Goal: Task Accomplishment & Management: Use online tool/utility

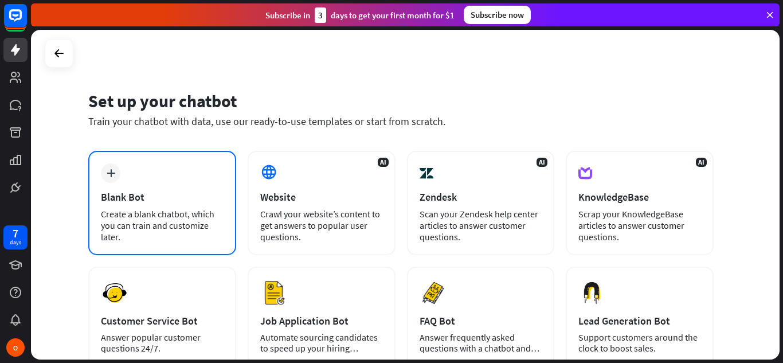
click at [105, 184] on div "plus Blank Bot Create a blank chatbot, which you can train and customize later." at bounding box center [162, 203] width 148 height 104
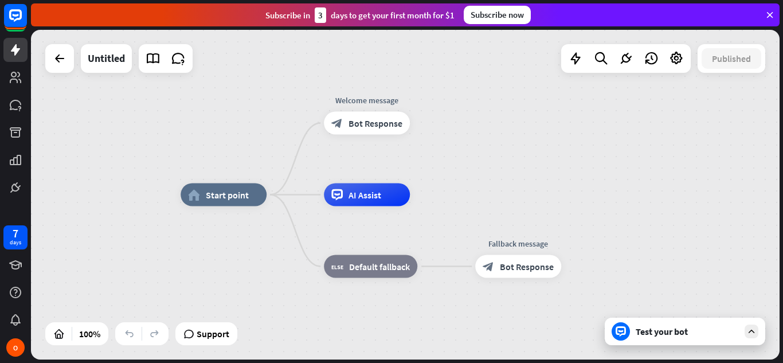
click at [677, 336] on div "Test your bot" at bounding box center [687, 331] width 103 height 11
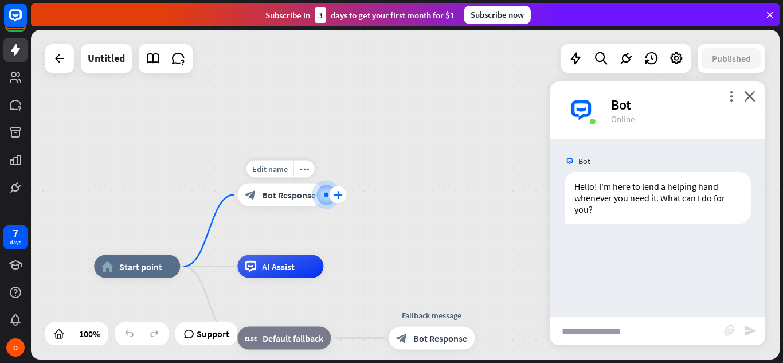
click at [334, 197] on icon "plus" at bounding box center [338, 195] width 9 height 8
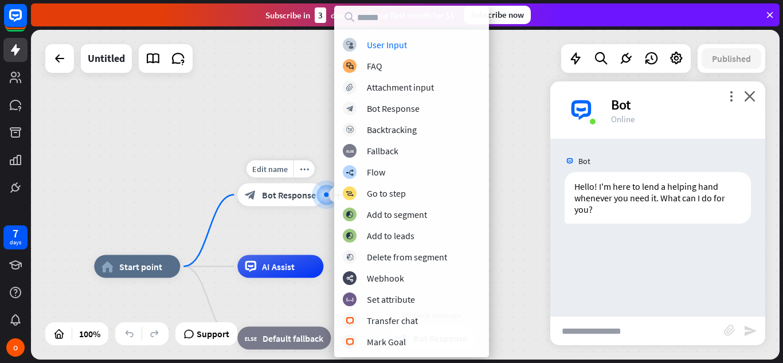
click at [320, 195] on div at bounding box center [326, 194] width 15 height 15
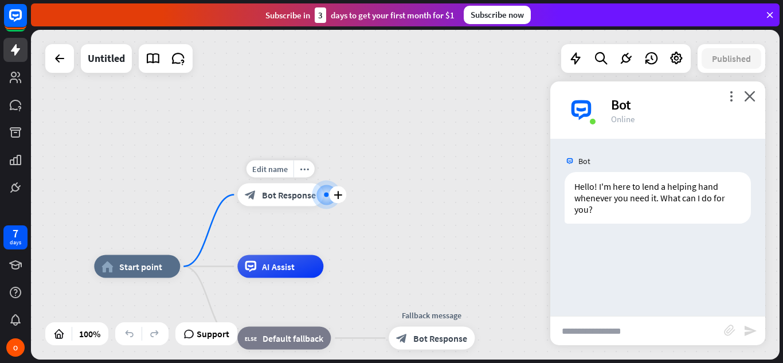
click at [276, 193] on span "Bot Response" at bounding box center [289, 194] width 54 height 11
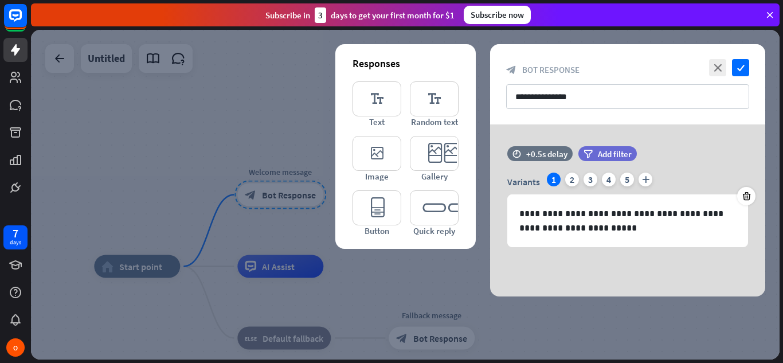
click at [276, 193] on div at bounding box center [405, 195] width 749 height 330
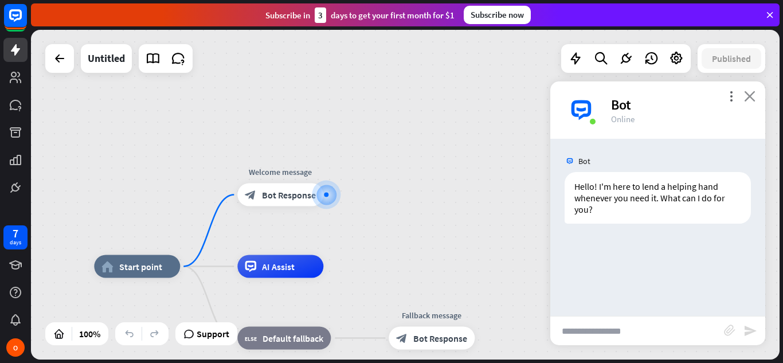
click at [748, 95] on icon "close" at bounding box center [749, 96] width 11 height 11
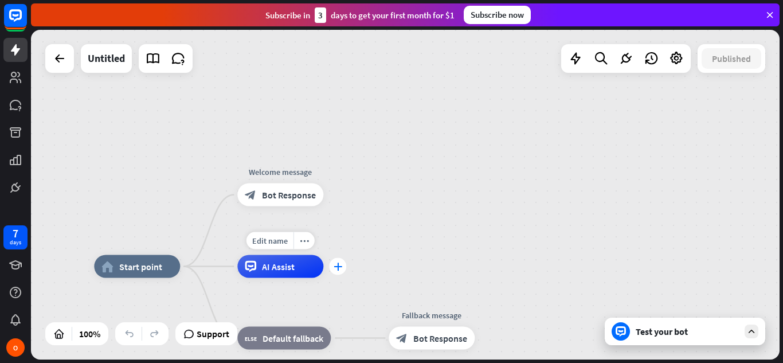
click at [338, 268] on icon "plus" at bounding box center [338, 267] width 9 height 8
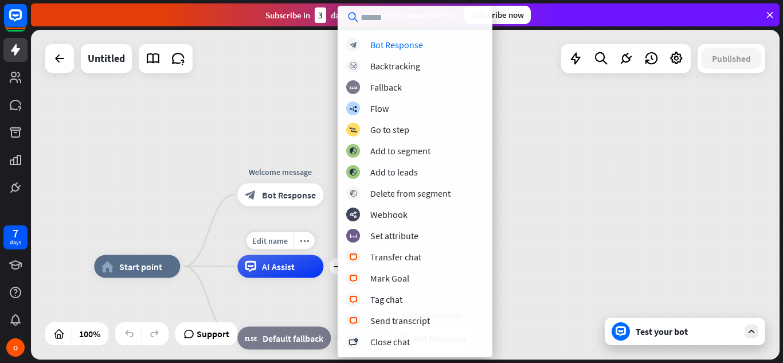
click at [320, 278] on div "Edit name more_horiz plus AI Assist" at bounding box center [280, 266] width 86 height 23
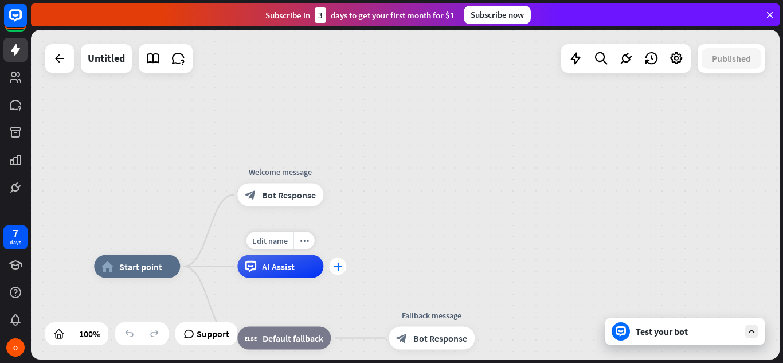
click at [334, 274] on div "plus" at bounding box center [337, 266] width 17 height 17
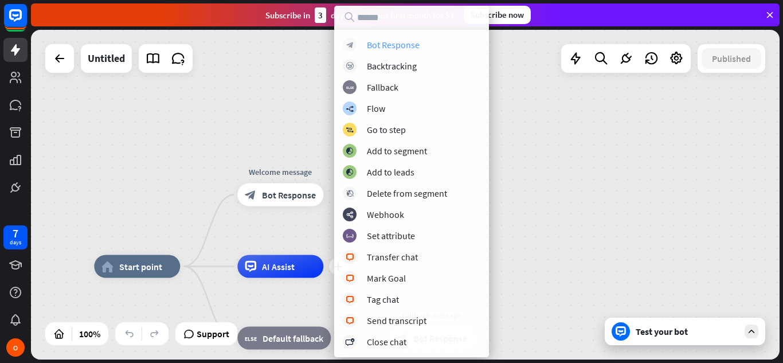
click at [431, 51] on div "block_bot_response Bot Response" at bounding box center [412, 45] width 138 height 14
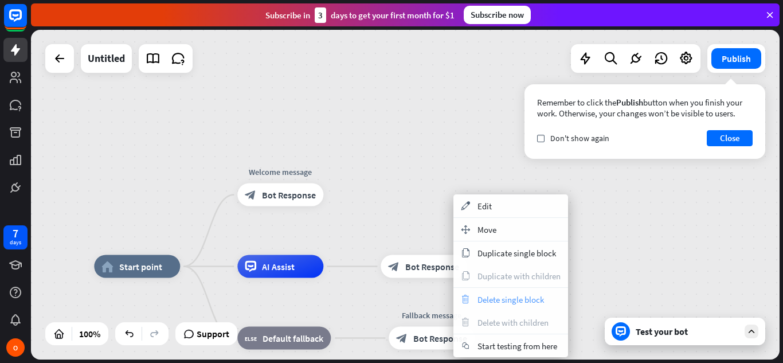
click at [468, 301] on icon "trash" at bounding box center [465, 299] width 13 height 9
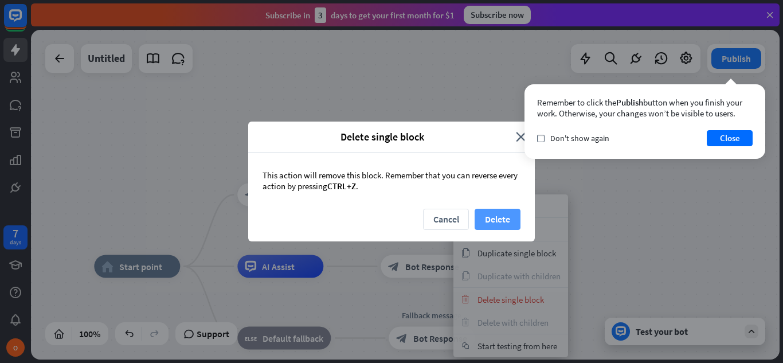
click at [483, 222] on button "Delete" at bounding box center [498, 219] width 46 height 21
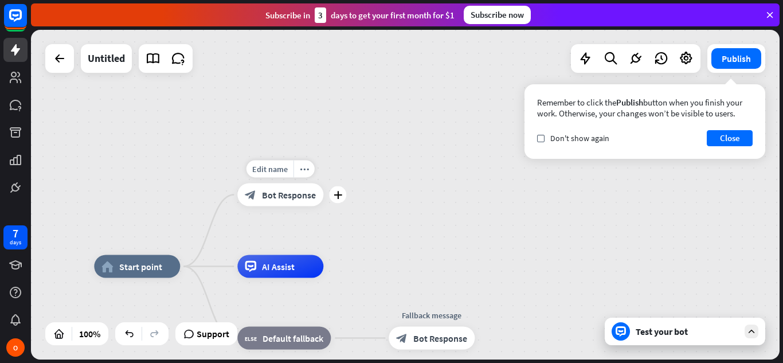
click at [289, 197] on span "Bot Response" at bounding box center [289, 194] width 54 height 11
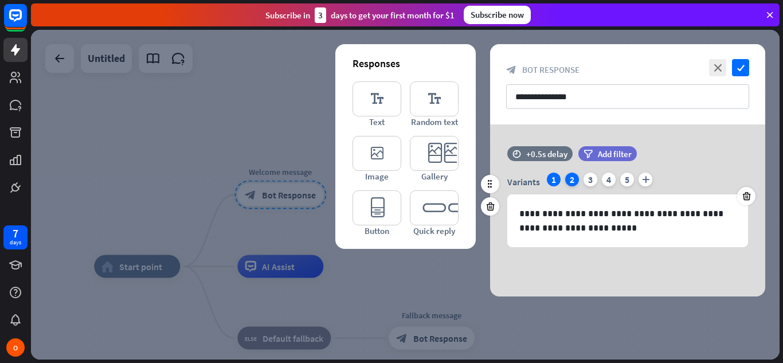
click at [573, 183] on div "2" at bounding box center [572, 180] width 14 height 14
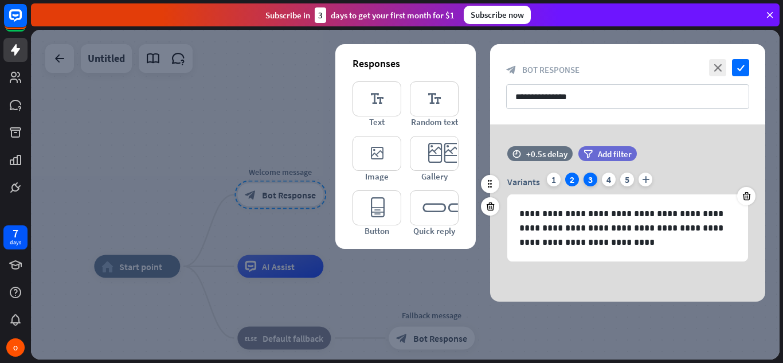
click at [588, 184] on div "3" at bounding box center [591, 180] width 14 height 14
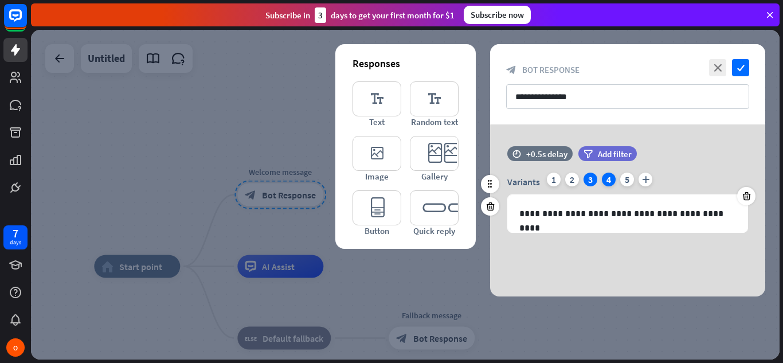
drag, startPoint x: 601, startPoint y: 183, endPoint x: 610, endPoint y: 183, distance: 9.2
click at [610, 183] on div "Variants 1 2 3 4 5 plus" at bounding box center [627, 182] width 241 height 18
click at [610, 183] on div "4" at bounding box center [609, 180] width 14 height 14
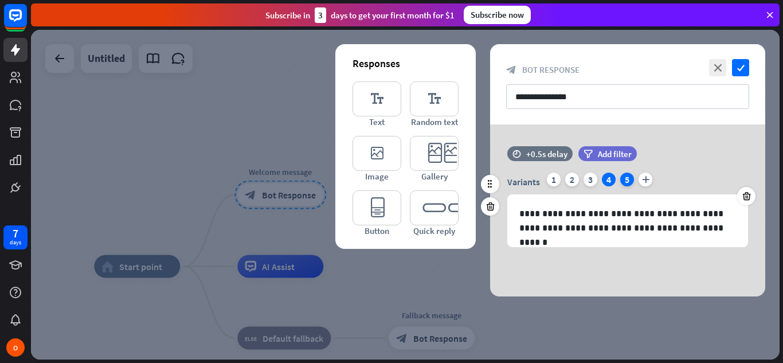
click at [622, 181] on div "5" at bounding box center [627, 180] width 14 height 14
click at [718, 73] on icon "close" at bounding box center [717, 67] width 17 height 17
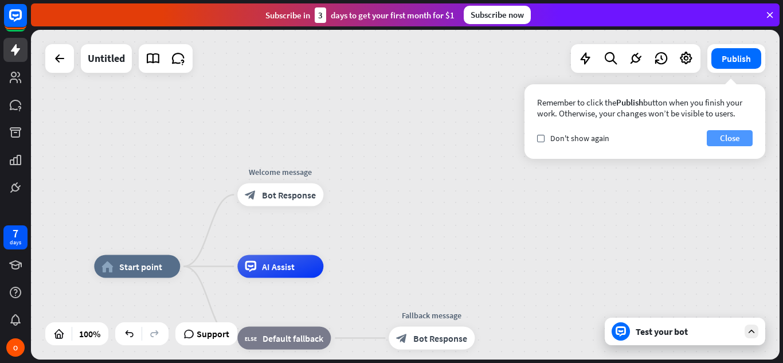
click at [721, 143] on button "Close" at bounding box center [730, 138] width 46 height 16
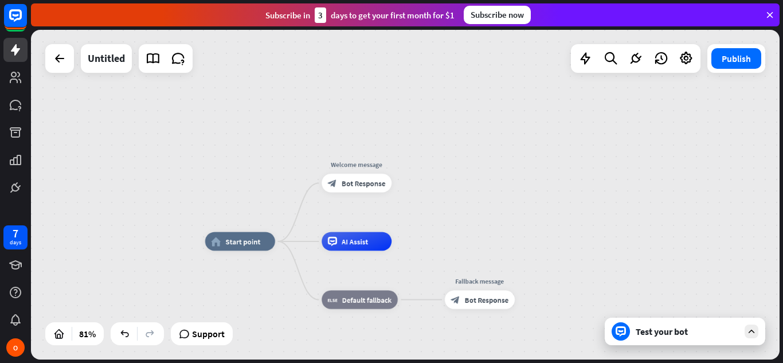
drag, startPoint x: 467, startPoint y: 215, endPoint x: 463, endPoint y: 205, distance: 10.3
click at [463, 205] on div "home_2 Start point Welcome message block_bot_response Bot Response AI Assist bl…" at bounding box center [405, 195] width 749 height 330
click at [236, 246] on span "Start point" at bounding box center [243, 241] width 35 height 9
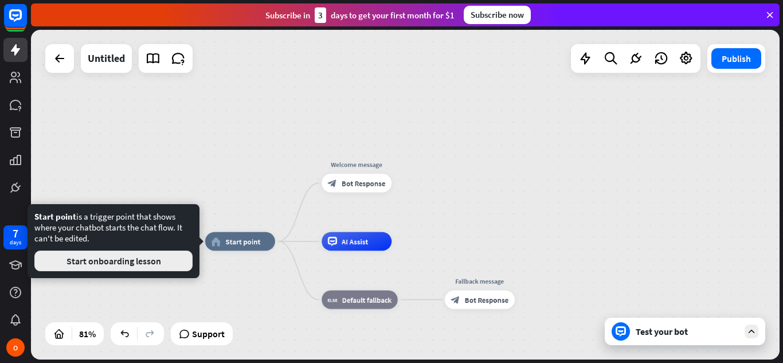
click at [157, 259] on button "Start onboarding lesson" at bounding box center [113, 260] width 158 height 21
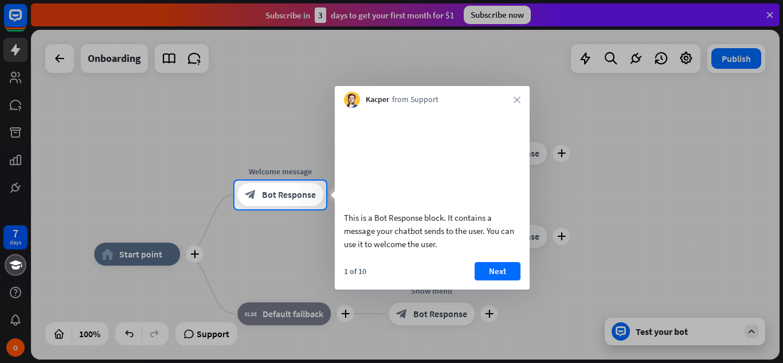
click at [521, 94] on div "Kacper from Support close" at bounding box center [432, 97] width 195 height 22
click at [517, 98] on icon "close" at bounding box center [517, 99] width 7 height 7
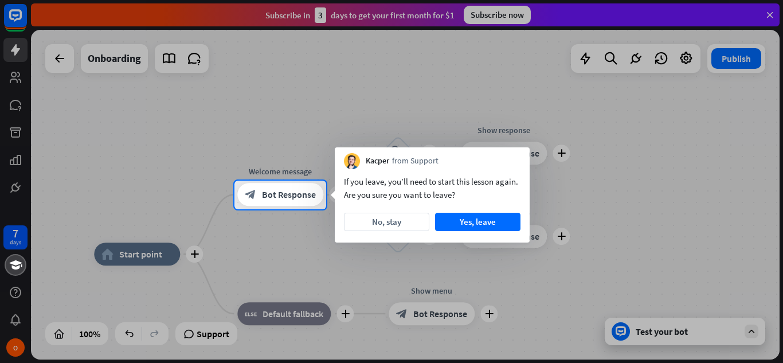
click at [517, 98] on div at bounding box center [391, 90] width 783 height 181
click at [392, 223] on button "No, stay" at bounding box center [386, 222] width 85 height 18
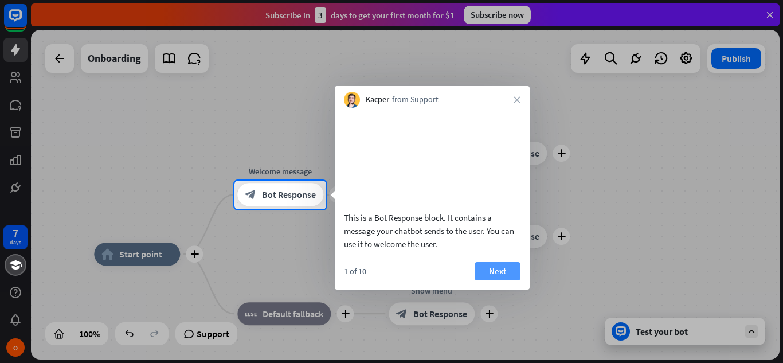
click at [504, 280] on button "Next" at bounding box center [498, 271] width 46 height 18
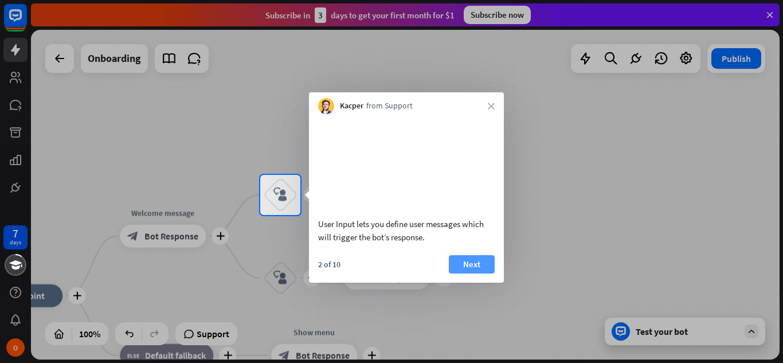
click at [451, 273] on button "Next" at bounding box center [472, 264] width 46 height 18
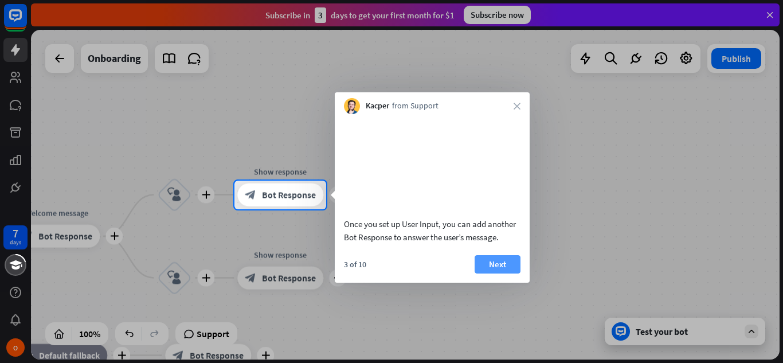
click at [490, 273] on button "Next" at bounding box center [498, 264] width 46 height 18
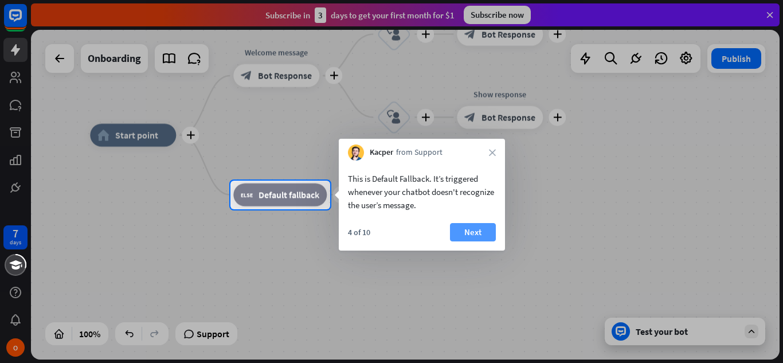
click at [477, 230] on button "Next" at bounding box center [473, 232] width 46 height 18
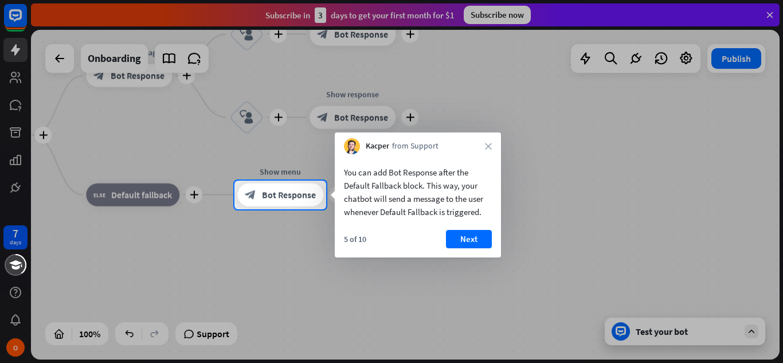
click at [477, 230] on button "Next" at bounding box center [469, 239] width 46 height 18
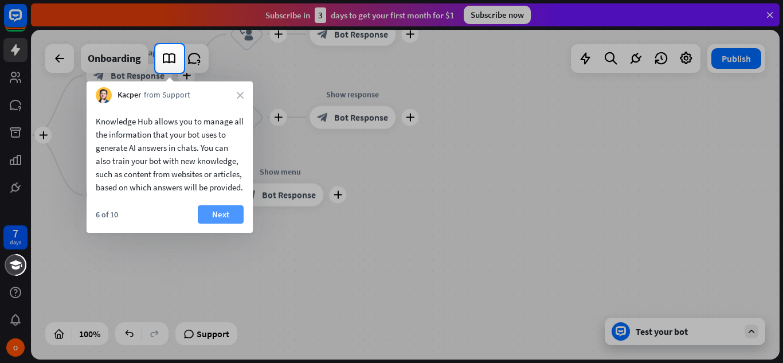
click at [234, 222] on button "Next" at bounding box center [221, 214] width 46 height 18
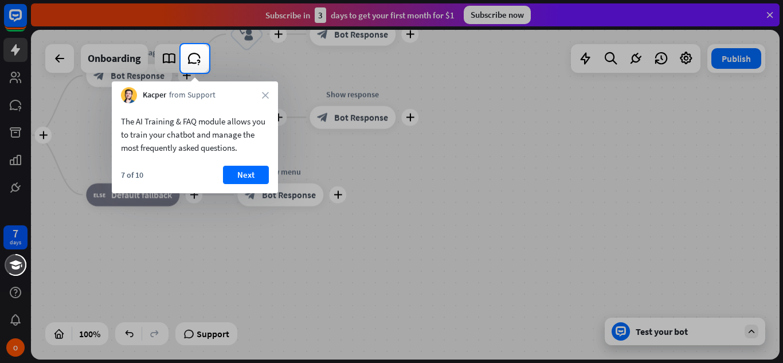
click at [241, 163] on div "The AI Training & FAQ module allows you to train your chatbot and manage the mo…" at bounding box center [195, 148] width 166 height 90
click at [242, 170] on button "Next" at bounding box center [246, 175] width 46 height 18
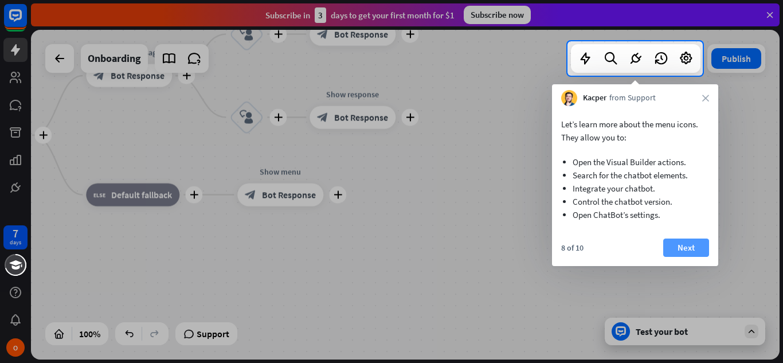
click at [675, 244] on button "Next" at bounding box center [686, 247] width 46 height 18
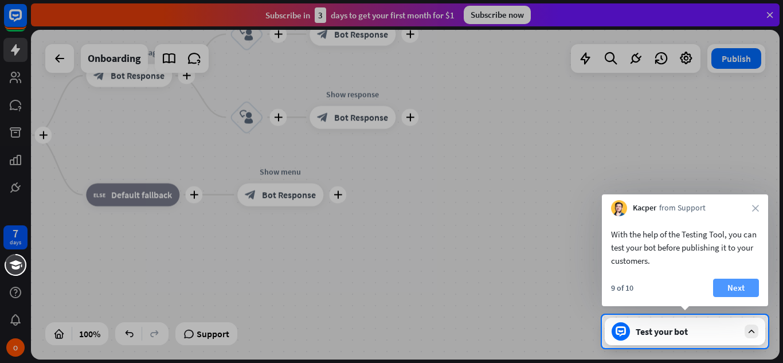
drag, startPoint x: 675, startPoint y: 244, endPoint x: 728, endPoint y: 280, distance: 64.1
click at [728, 280] on div "With the help of the Testing Tool, you can test your bot before publishing it t…" at bounding box center [685, 261] width 166 height 90
click at [728, 280] on button "Next" at bounding box center [736, 288] width 46 height 18
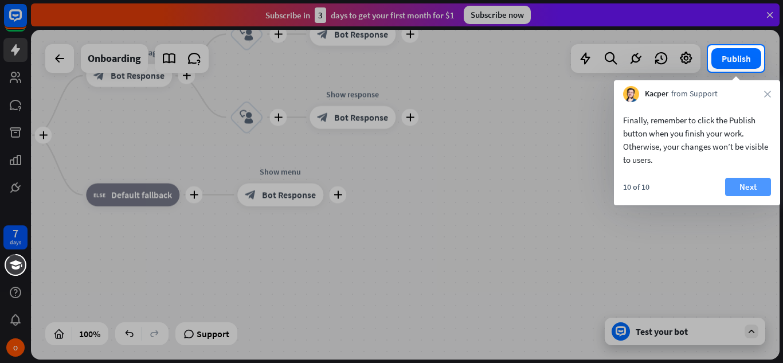
click at [730, 192] on button "Next" at bounding box center [748, 187] width 46 height 18
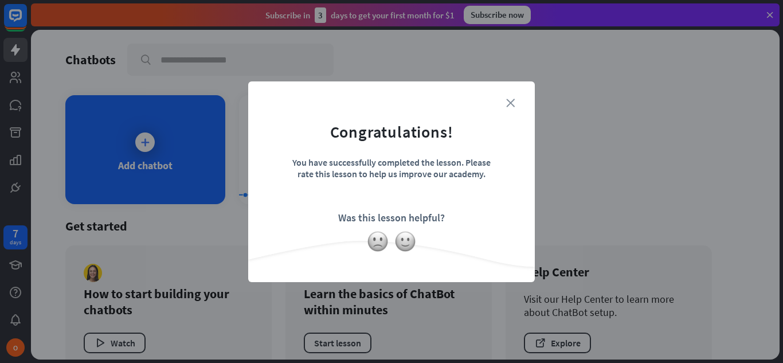
click at [512, 101] on icon "close" at bounding box center [510, 103] width 9 height 9
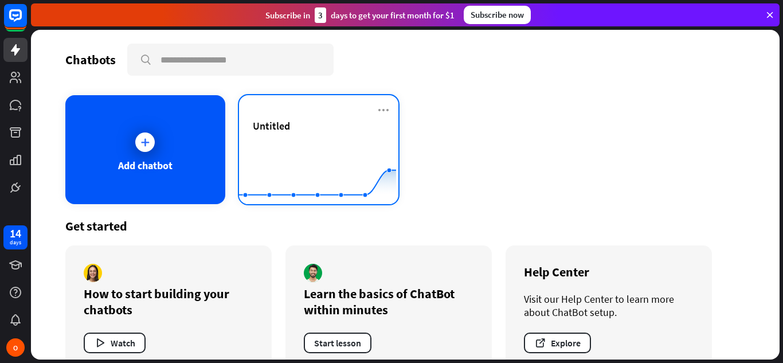
click at [342, 134] on div "Untitled" at bounding box center [319, 139] width 132 height 40
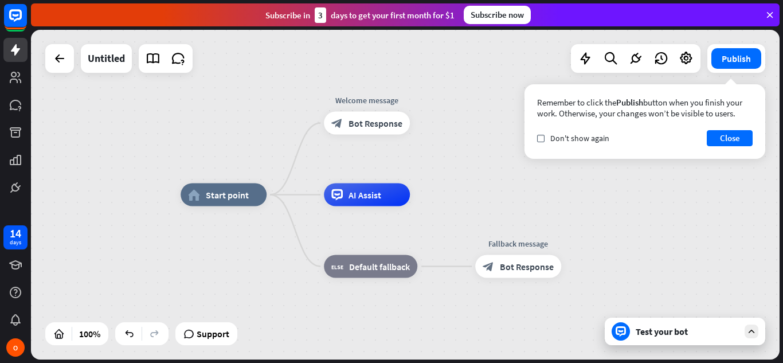
drag, startPoint x: 710, startPoint y: 135, endPoint x: 739, endPoint y: 188, distance: 60.8
click at [739, 188] on div "home_2 Start point Welcome message block_bot_response Bot Response AI Assist bl…" at bounding box center [405, 195] width 749 height 330
click at [739, 159] on div "home_2 Start point Welcome message block_bot_response Bot Response AI Assist bl…" at bounding box center [405, 195] width 749 height 330
click at [738, 141] on button "Close" at bounding box center [730, 138] width 46 height 16
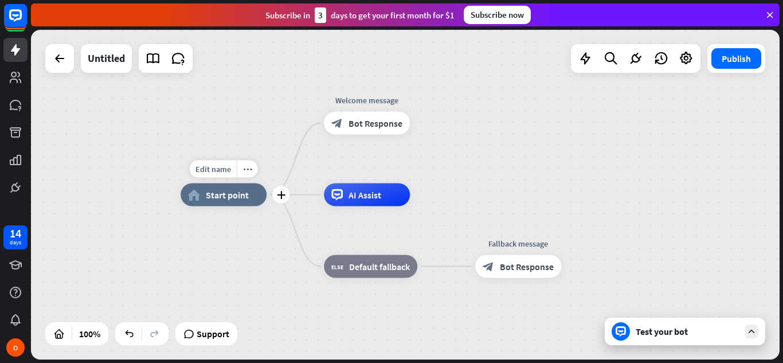
click at [213, 192] on span "Start point" at bounding box center [227, 194] width 43 height 11
click at [291, 118] on div "home_2 Start point Welcome message block_bot_response Bot Response AI Assist bl…" at bounding box center [405, 195] width 749 height 330
click at [60, 51] on div at bounding box center [59, 58] width 23 height 23
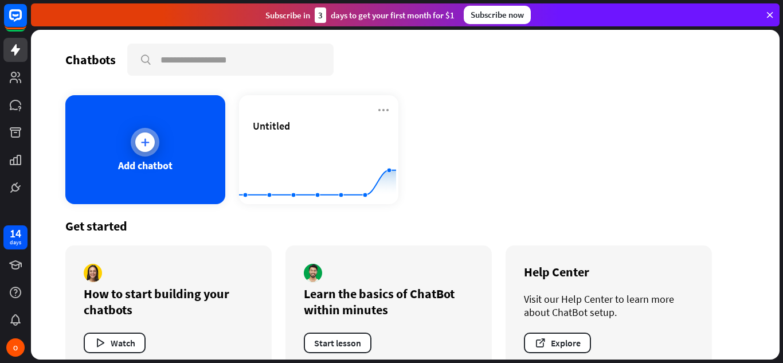
click at [109, 133] on div "Add chatbot" at bounding box center [145, 149] width 160 height 109
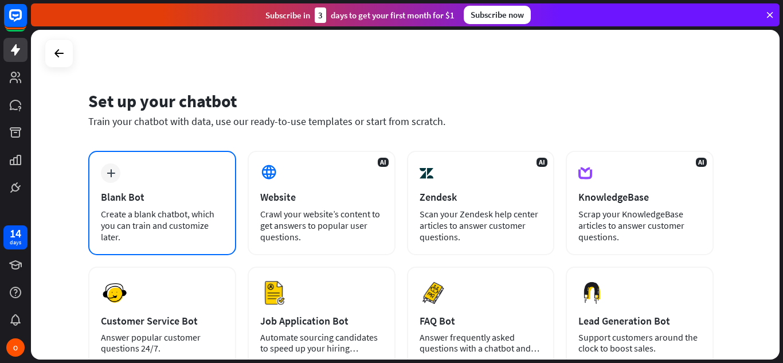
click at [120, 193] on div "Blank Bot" at bounding box center [162, 196] width 123 height 13
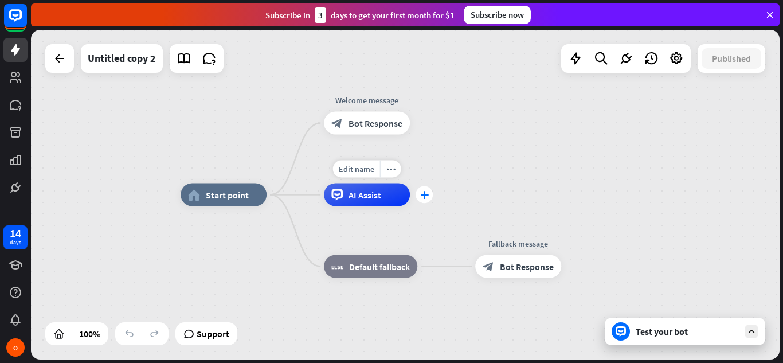
click at [424, 194] on icon "plus" at bounding box center [424, 195] width 9 height 8
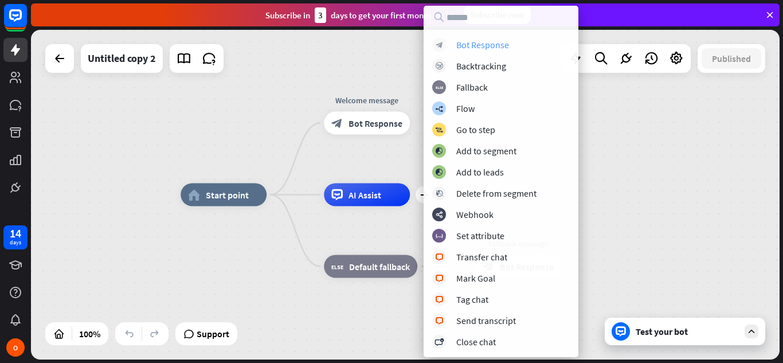
click at [495, 40] on div "Bot Response" at bounding box center [482, 44] width 53 height 11
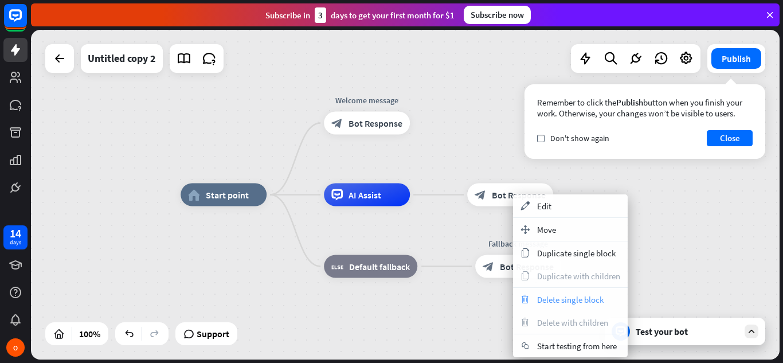
click at [543, 300] on span "Delete single block" at bounding box center [570, 299] width 66 height 11
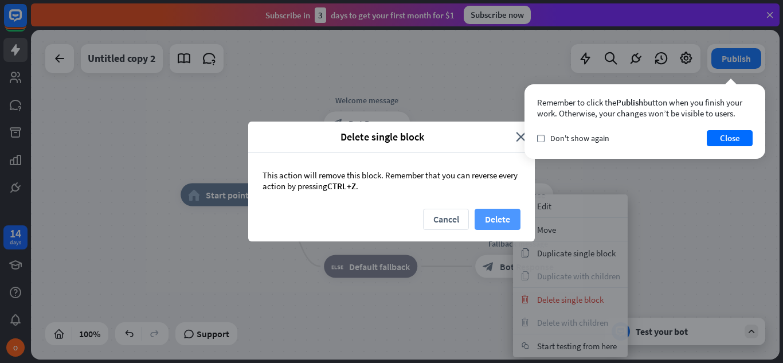
click at [487, 219] on button "Delete" at bounding box center [498, 219] width 46 height 21
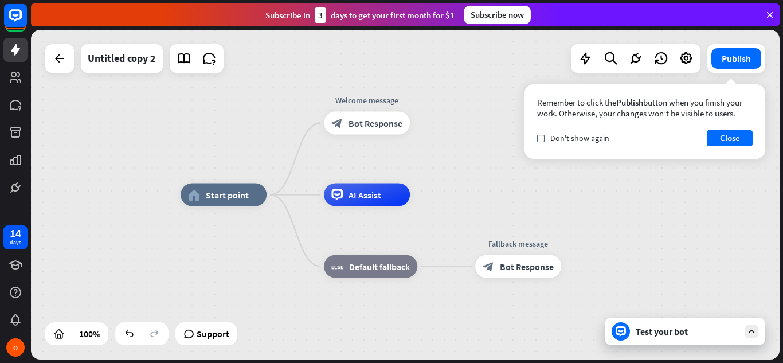
click at [384, 195] on div "AI Assist" at bounding box center [367, 194] width 86 height 23
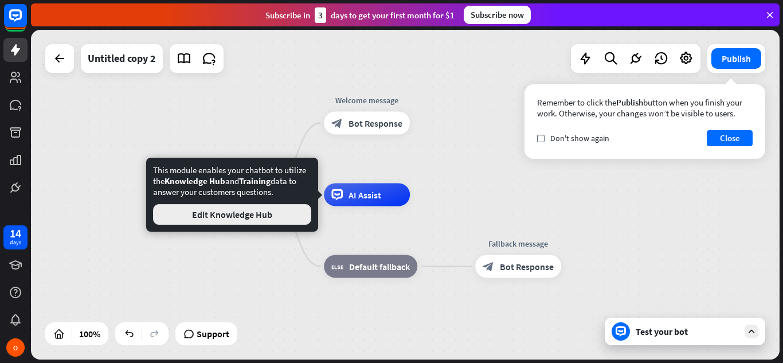
click at [272, 216] on button "Edit Knowledge Hub" at bounding box center [232, 214] width 158 height 21
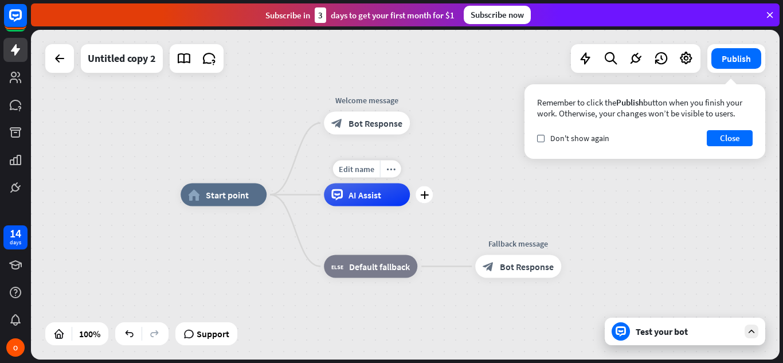
click at [379, 206] on div "Edit name more_horiz plus AI Assist" at bounding box center [367, 194] width 86 height 23
click at [421, 202] on div "plus" at bounding box center [424, 194] width 17 height 17
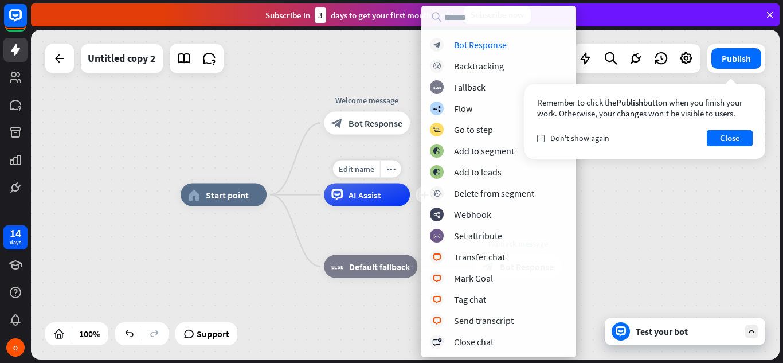
click at [397, 199] on div "AI Assist" at bounding box center [367, 194] width 86 height 23
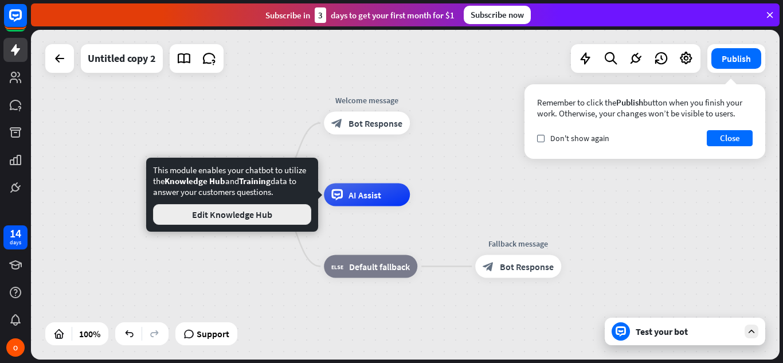
click at [273, 210] on button "Edit Knowledge Hub" at bounding box center [232, 214] width 158 height 21
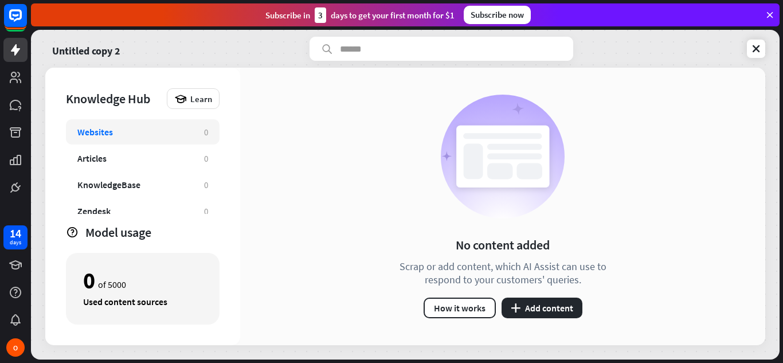
click at [148, 131] on div "Websites" at bounding box center [134, 131] width 115 height 11
click at [562, 312] on button "plus Add content" at bounding box center [542, 307] width 81 height 21
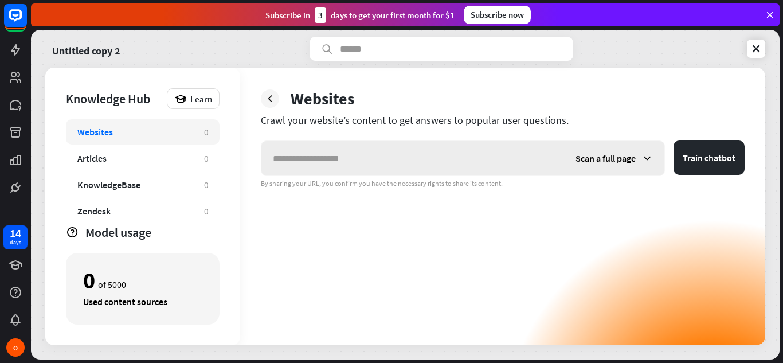
click at [334, 158] on input "text" at bounding box center [412, 158] width 303 height 34
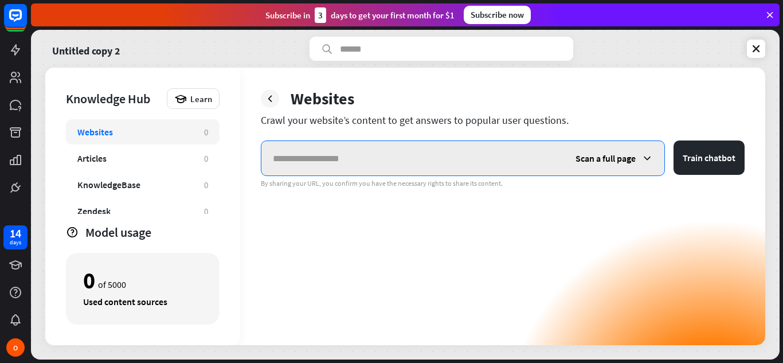
click at [306, 152] on input "text" at bounding box center [412, 158] width 303 height 34
paste input "**********"
click at [365, 153] on input "**********" at bounding box center [412, 158] width 303 height 34
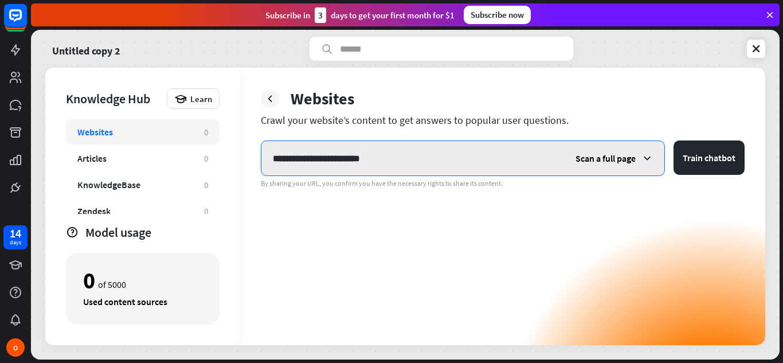
click at [359, 166] on input "**********" at bounding box center [412, 158] width 303 height 34
paste input "**********"
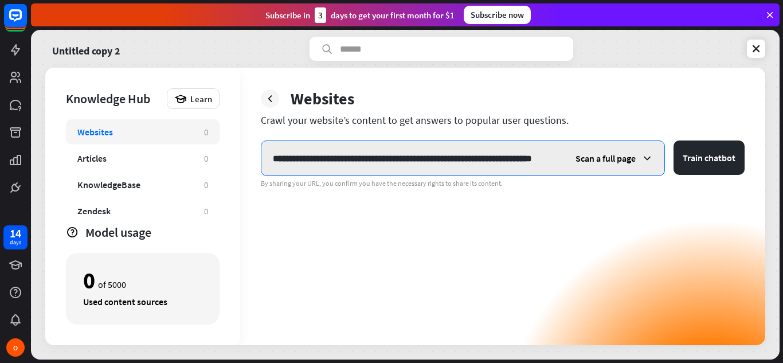
type input "**********"
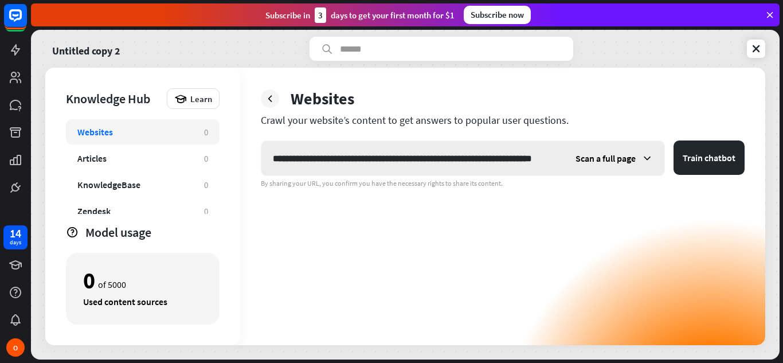
scroll to position [0, 0]
click at [646, 156] on icon at bounding box center [646, 157] width 11 height 11
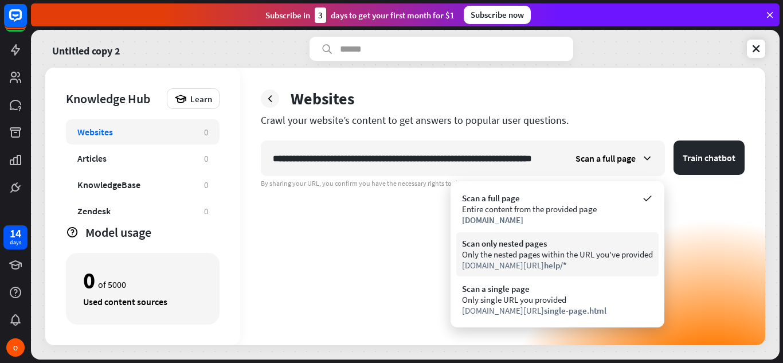
click at [493, 247] on div "Scan only nested pages" at bounding box center [557, 243] width 191 height 11
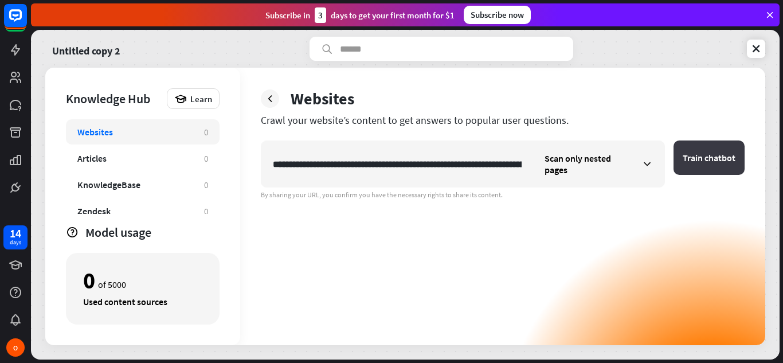
click at [690, 167] on button "Train chatbot" at bounding box center [709, 157] width 71 height 34
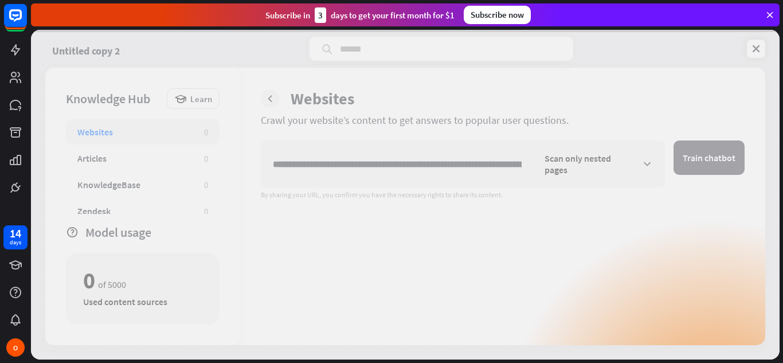
click at [690, 167] on div at bounding box center [405, 195] width 749 height 330
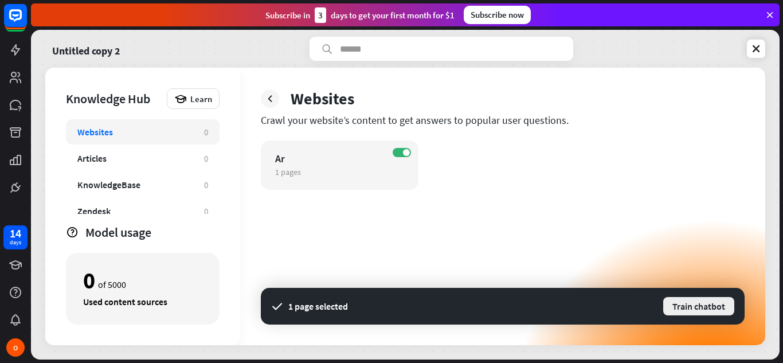
click at [690, 301] on button "Train chatbot" at bounding box center [698, 306] width 73 height 21
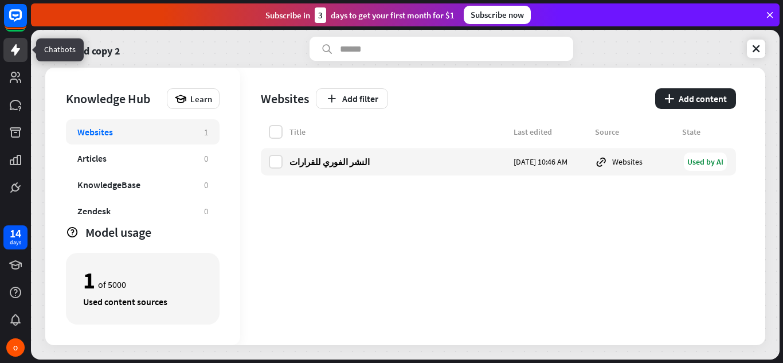
click at [15, 49] on icon at bounding box center [15, 49] width 9 height 11
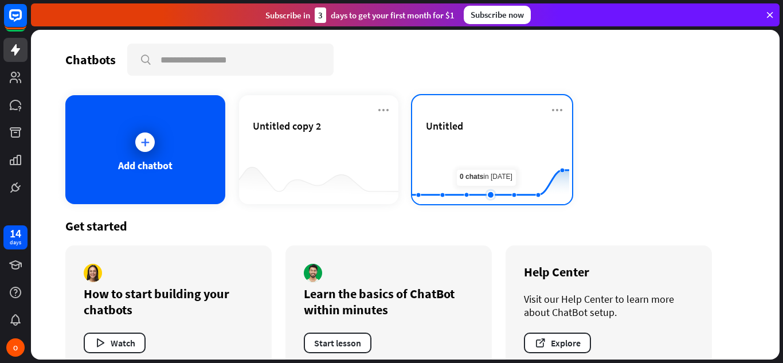
click at [486, 147] on rect at bounding box center [490, 176] width 157 height 72
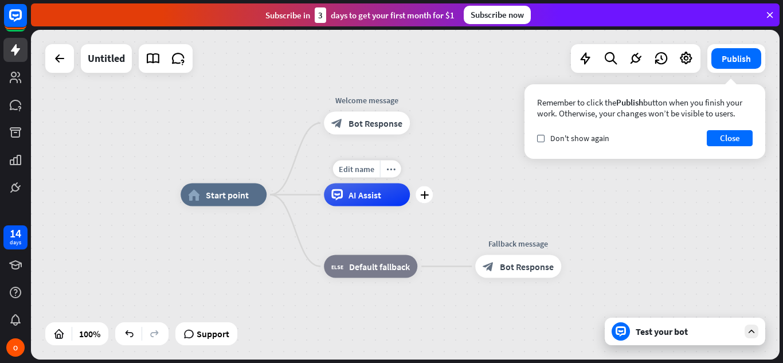
click at [361, 198] on span "AI Assist" at bounding box center [365, 194] width 33 height 11
drag, startPoint x: 735, startPoint y: 145, endPoint x: 363, endPoint y: 193, distance: 375.0
click at [363, 193] on div "home_2 Start point Welcome message block_bot_response Bot Response Edit name mo…" at bounding box center [405, 195] width 749 height 330
click at [363, 193] on span "AI Assist" at bounding box center [365, 194] width 33 height 11
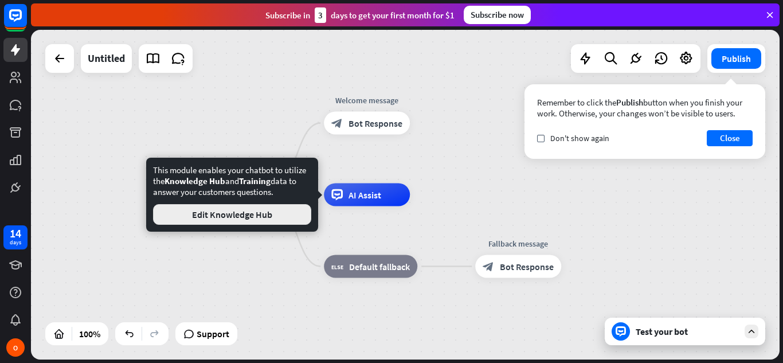
click at [259, 218] on button "Edit Knowledge Hub" at bounding box center [232, 214] width 158 height 21
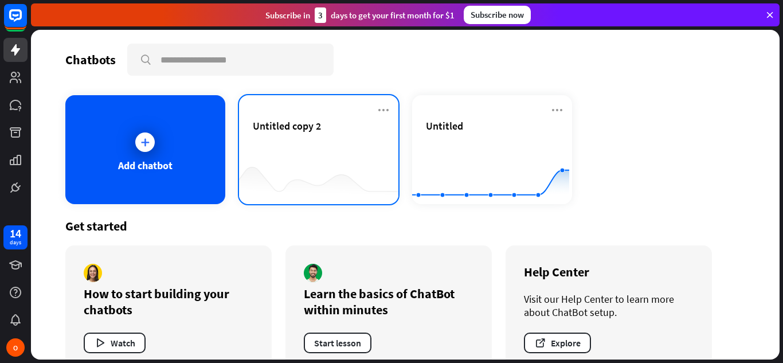
click at [318, 161] on div at bounding box center [319, 181] width 160 height 44
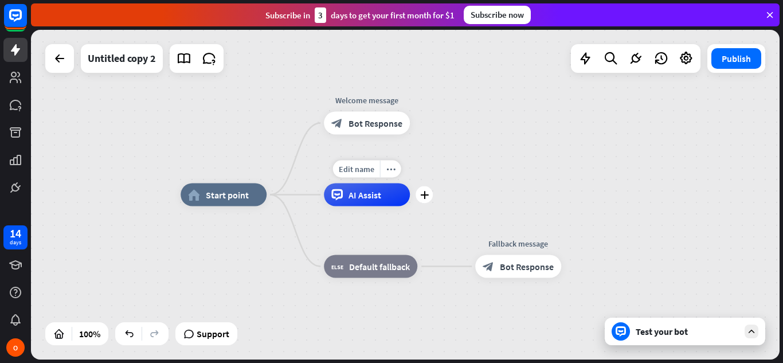
click at [359, 199] on span "AI Assist" at bounding box center [365, 194] width 33 height 11
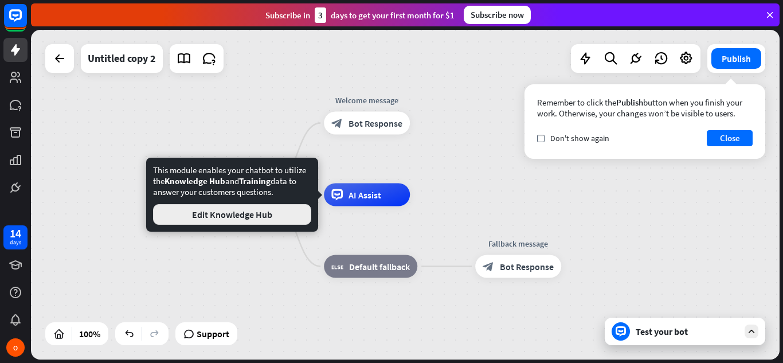
drag, startPoint x: 291, startPoint y: 202, endPoint x: 285, endPoint y: 208, distance: 8.5
click at [285, 208] on div "This module enables your chatbot to utilize the Knowledge Hub and Training data…" at bounding box center [232, 195] width 158 height 60
click at [285, 208] on button "Edit Knowledge Hub" at bounding box center [232, 214] width 158 height 21
